Goal: Task Accomplishment & Management: Manage account settings

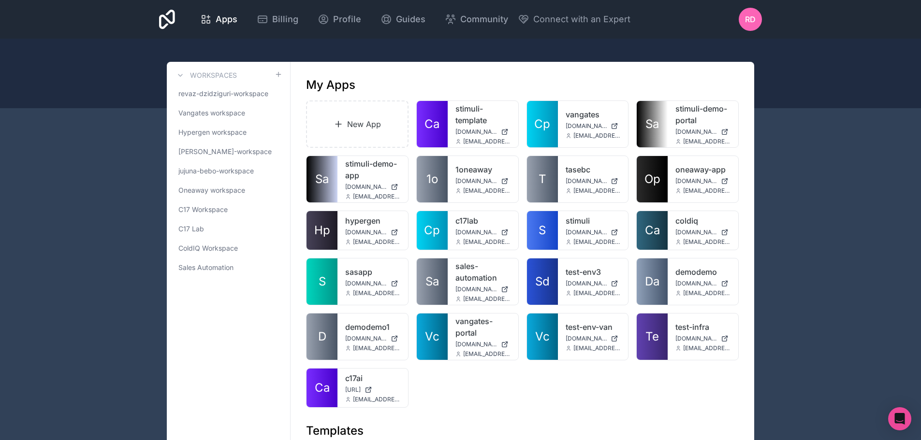
click at [233, 92] on span "revaz-dzidziguri-workspace" at bounding box center [223, 94] width 90 height 10
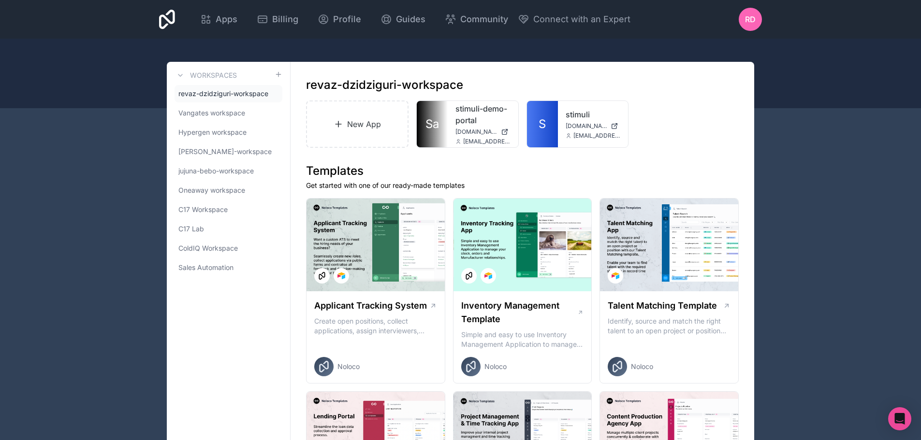
click at [218, 206] on span "C17 Workspace" at bounding box center [202, 210] width 49 height 10
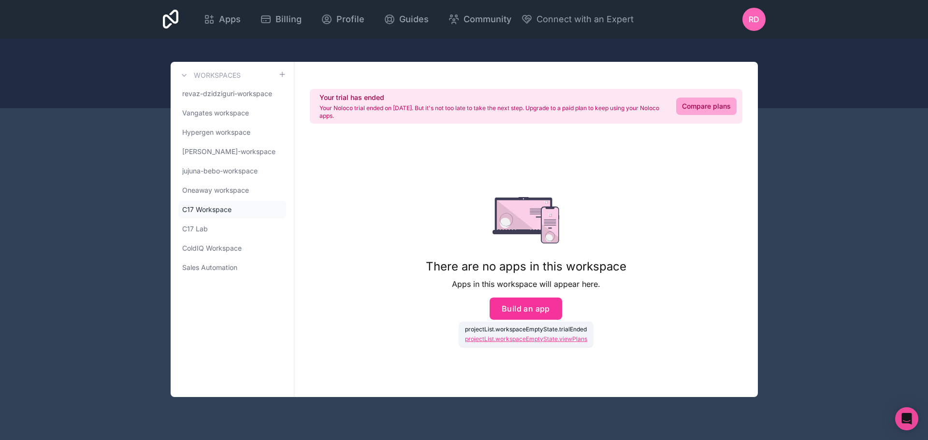
click at [212, 225] on link "C17 Lab" at bounding box center [232, 228] width 108 height 17
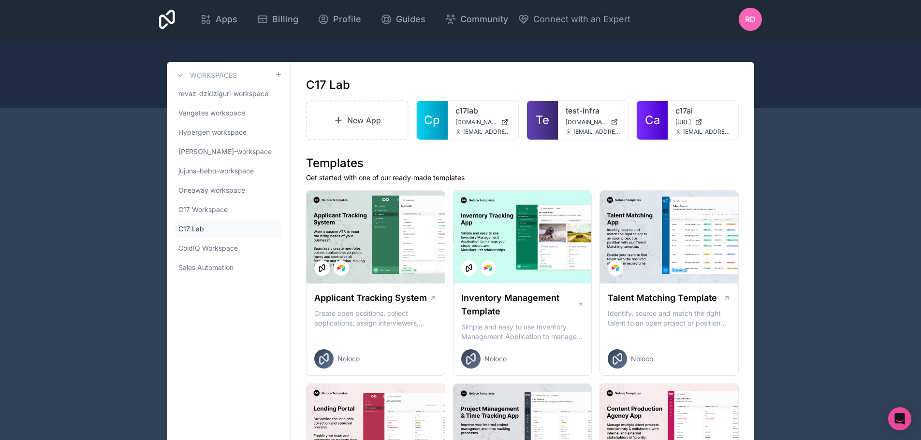
click at [250, 213] on link "C17 Workspace" at bounding box center [229, 209] width 108 height 17
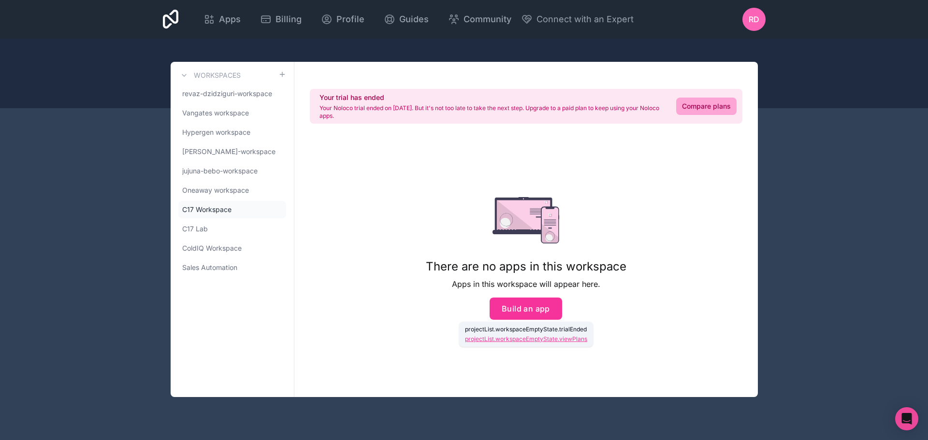
click at [273, 211] on link "C17 Workspace" at bounding box center [232, 209] width 108 height 17
click at [0, 0] on icon at bounding box center [0, 0] width 0 height 0
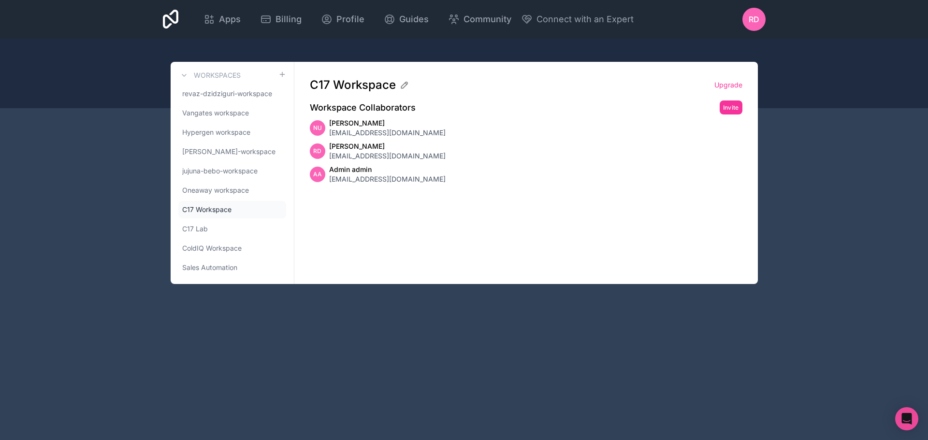
click at [0, 0] on icon at bounding box center [0, 0] width 0 height 0
click at [246, 229] on link "C17 Lab" at bounding box center [232, 228] width 108 height 17
click at [223, 16] on span "Apps" at bounding box center [230, 20] width 22 height 14
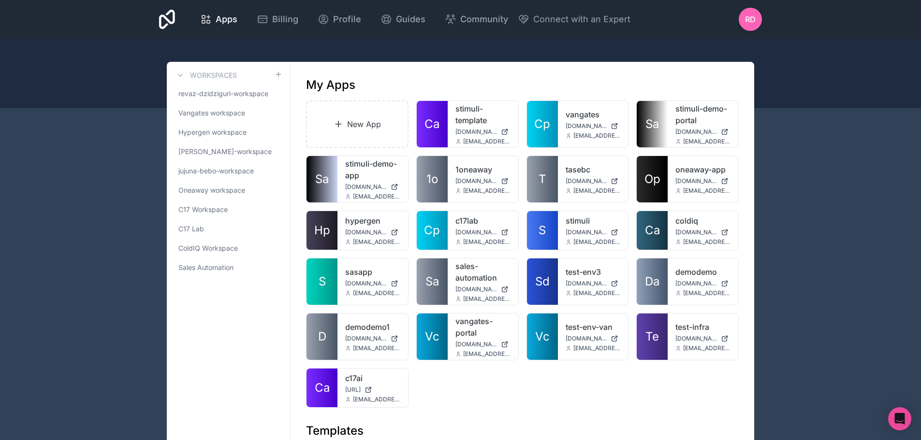
click at [199, 223] on link "C17 Lab" at bounding box center [229, 228] width 108 height 17
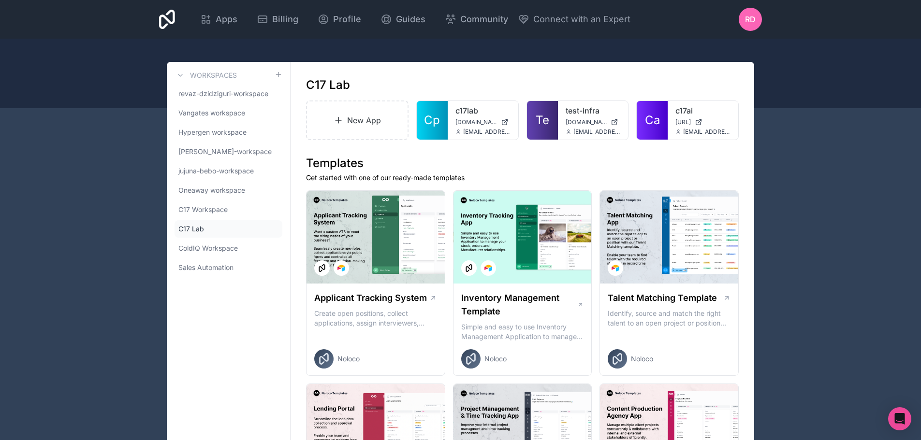
click at [0, 0] on icon at bounding box center [0, 0] width 0 height 0
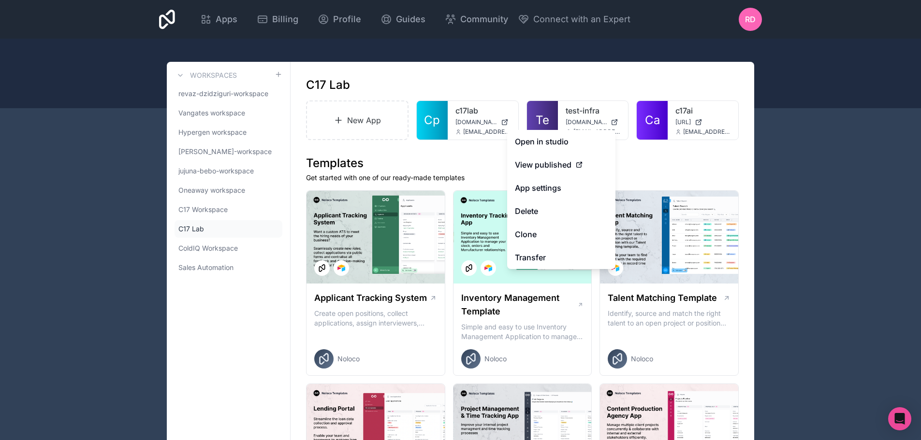
click at [548, 209] on button "Delete" at bounding box center [561, 211] width 108 height 23
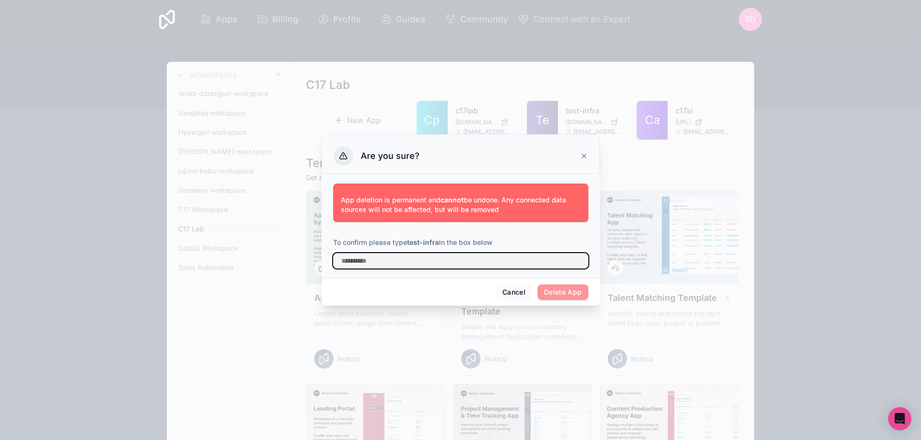
click at [410, 257] on input "text" at bounding box center [460, 260] width 255 height 15
type input "*****"
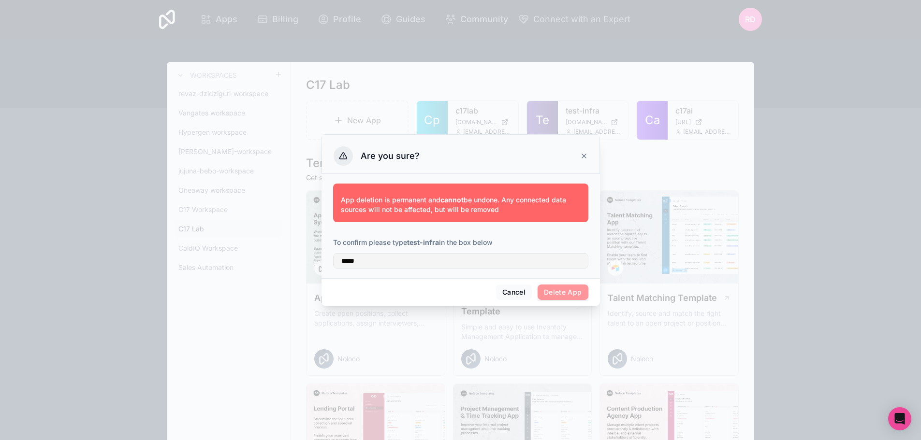
click at [580, 156] on icon at bounding box center [584, 156] width 8 height 8
